Goal: Information Seeking & Learning: Learn about a topic

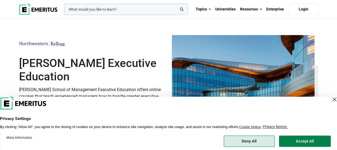
click at [259, 143] on button "Deny All" at bounding box center [248, 141] width 51 height 11
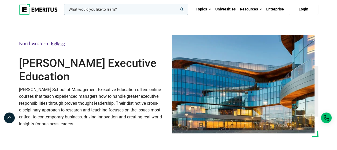
click at [40, 9] on img at bounding box center [38, 9] width 39 height 11
